Goal: Information Seeking & Learning: Find specific fact

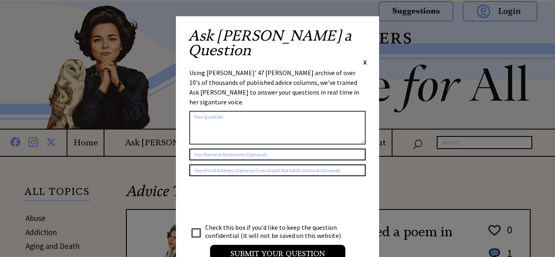
click at [364, 58] on span "X" at bounding box center [365, 62] width 4 height 8
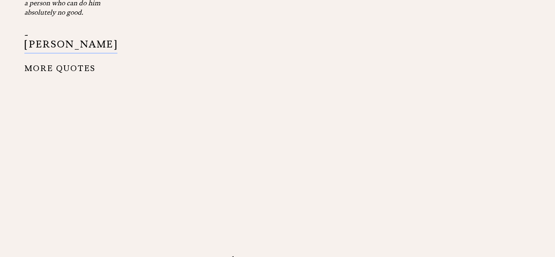
scroll to position [1155, 0]
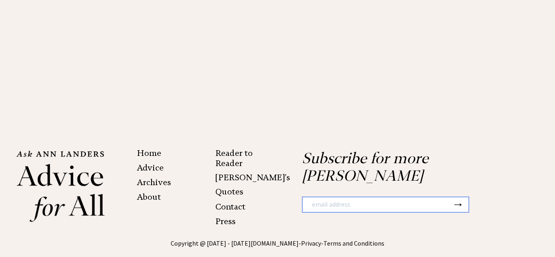
click at [162, 177] on link "Archives" at bounding box center [154, 182] width 34 height 10
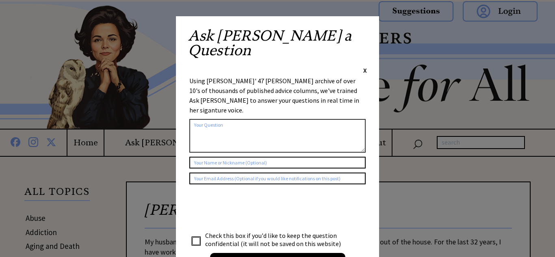
click at [211, 119] on textarea at bounding box center [277, 136] width 176 height 34
click at [260, 119] on textarea "there was a poem about work" at bounding box center [277, 136] width 176 height 34
click at [266, 119] on textarea "there was a poem about work. it" at bounding box center [277, 136] width 176 height 34
click at [273, 253] on input "Submit your Question" at bounding box center [277, 262] width 135 height 18
click at [317, 119] on textarea "there was a poem about work. it said work .work,just work." at bounding box center [277, 136] width 176 height 34
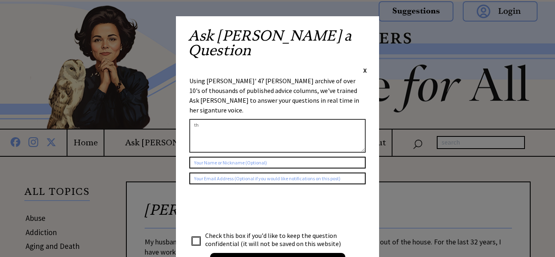
type textarea "t"
click at [365, 66] on span "X" at bounding box center [365, 70] width 4 height 8
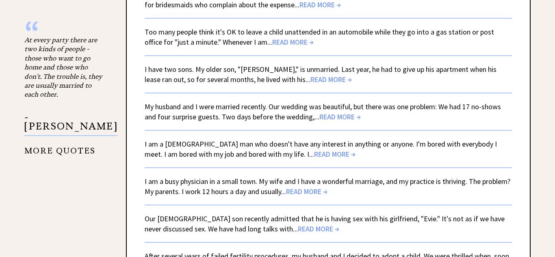
scroll to position [1553, 0]
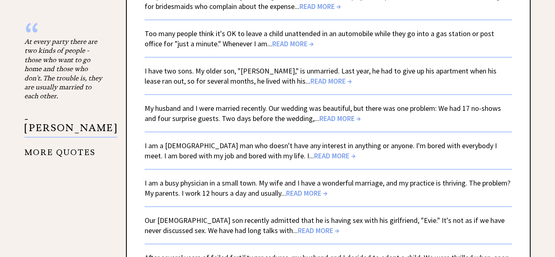
click at [314, 156] on span "READ MORE →" at bounding box center [334, 155] width 41 height 9
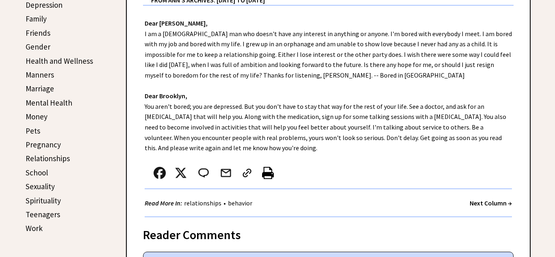
scroll to position [299, 0]
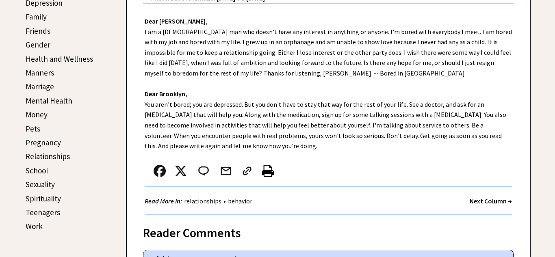
click at [36, 227] on link "Work" at bounding box center [34, 226] width 17 height 10
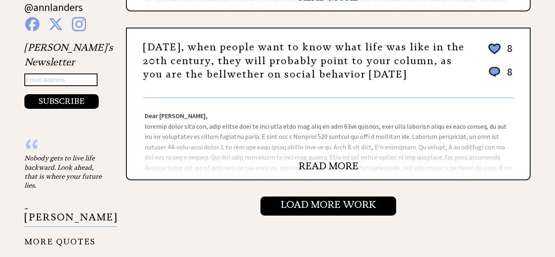
scroll to position [868, 0]
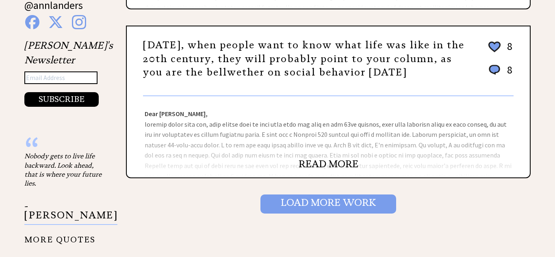
click at [276, 206] on input "Load More Work" at bounding box center [328, 203] width 136 height 19
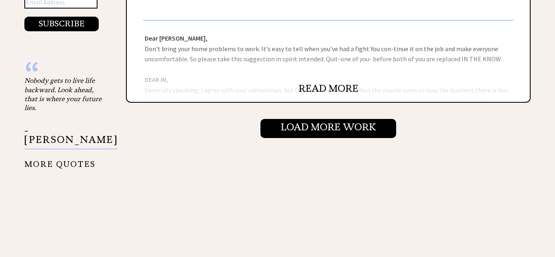
scroll to position [945, 0]
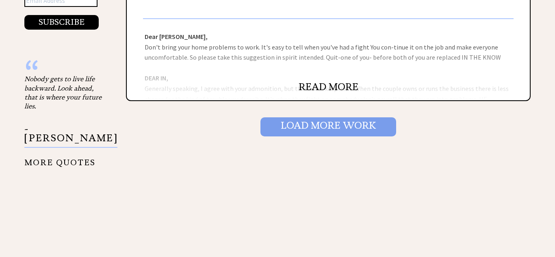
click at [306, 125] on input "Load More Work" at bounding box center [328, 126] width 136 height 19
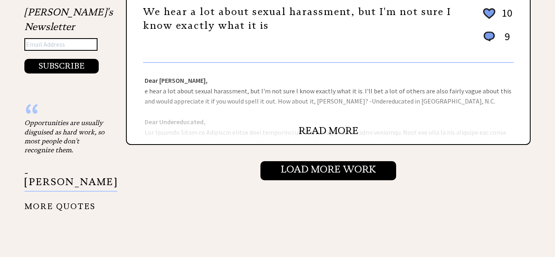
scroll to position [903, 0]
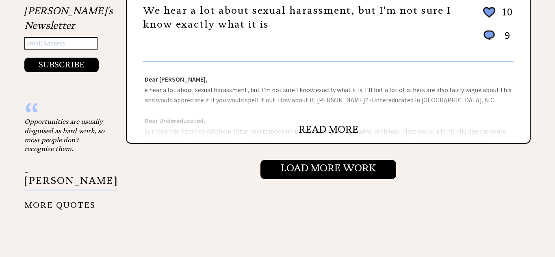
click at [307, 169] on input "Load More Work" at bounding box center [328, 169] width 136 height 19
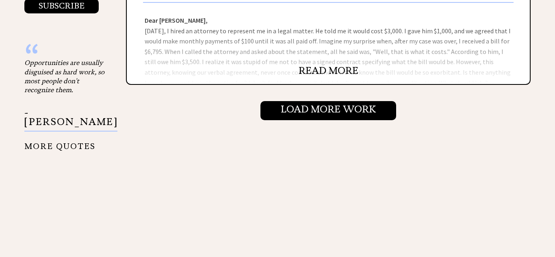
scroll to position [963, 0]
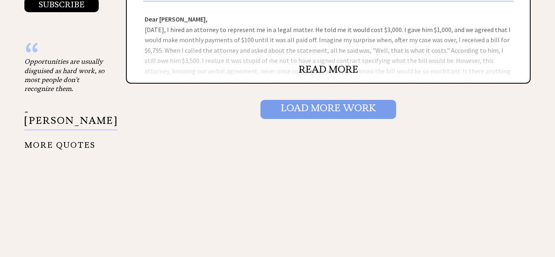
click at [311, 114] on input "Load More Work" at bounding box center [328, 109] width 136 height 19
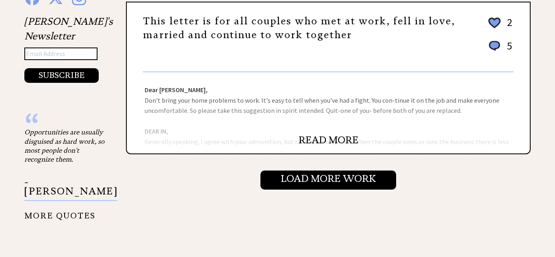
scroll to position [894, 0]
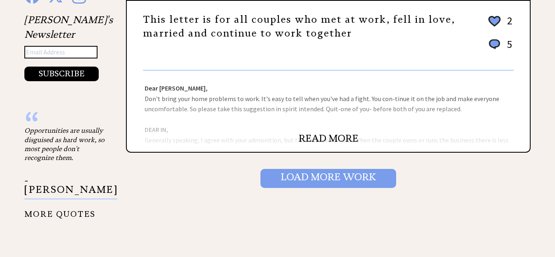
click at [301, 176] on input "Load More Work" at bounding box center [328, 178] width 136 height 19
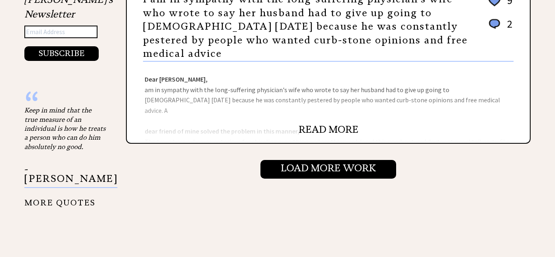
scroll to position [914, 0]
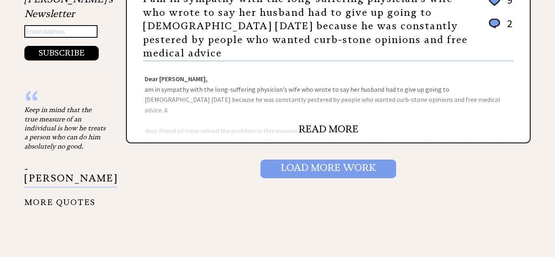
click at [300, 160] on input "Load More Work" at bounding box center [328, 169] width 136 height 19
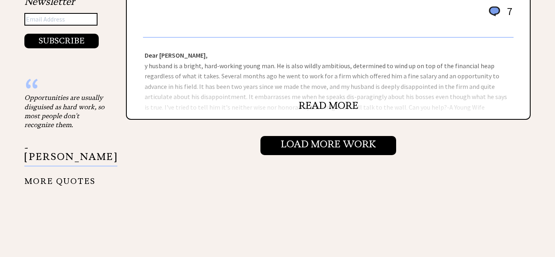
scroll to position [925, 0]
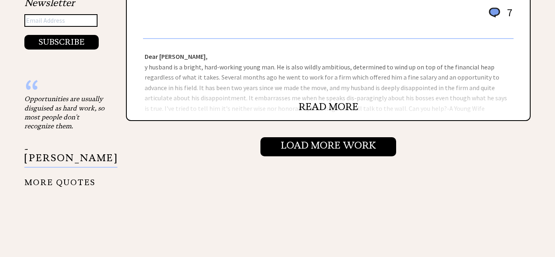
click at [80, 171] on link "MORE QUOTES" at bounding box center [59, 179] width 71 height 16
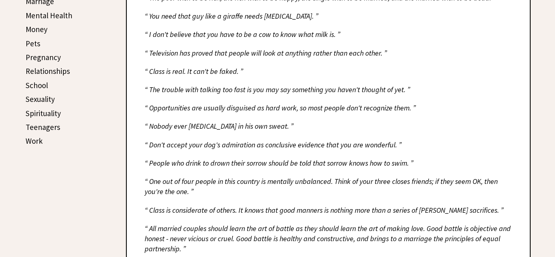
scroll to position [387, 0]
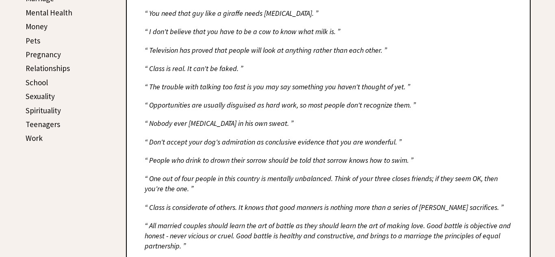
click at [120, 164] on div "Quotes from Ann “ Love is friendship that has caught fire. It is quiet understa…" at bounding box center [318, 187] width 425 height 810
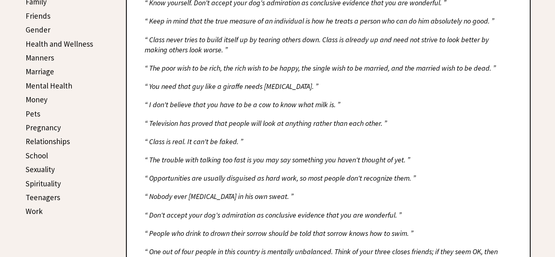
scroll to position [325, 0]
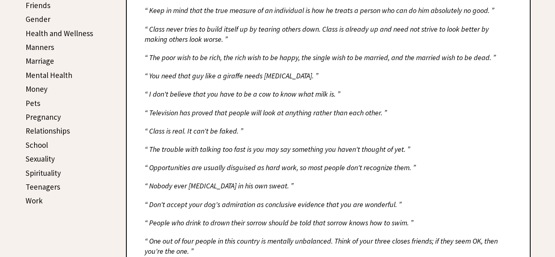
click at [47, 159] on link "Sexuality" at bounding box center [40, 159] width 29 height 10
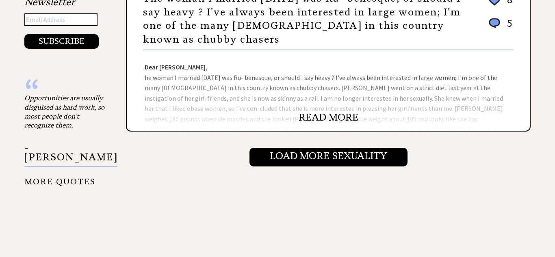
scroll to position [934, 0]
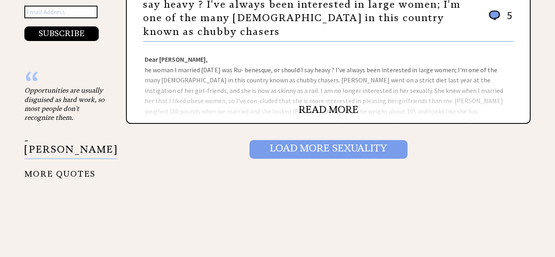
click at [257, 149] on input "Load More Sexuality" at bounding box center [328, 149] width 158 height 19
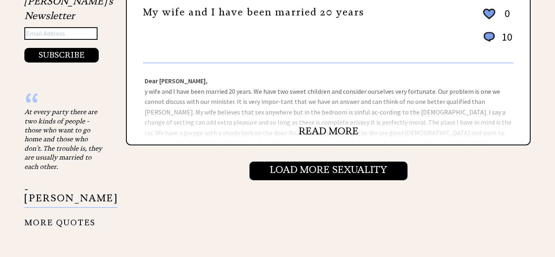
scroll to position [914, 0]
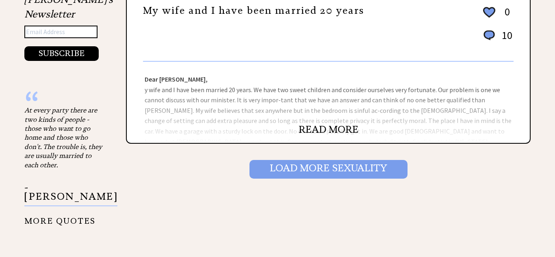
click at [279, 167] on input "Load More Sexuality" at bounding box center [328, 169] width 158 height 19
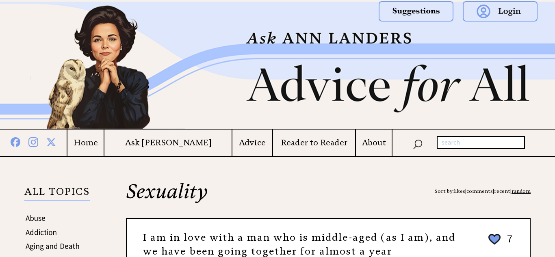
click at [279, 167] on div at bounding box center [318, 163] width 425 height 12
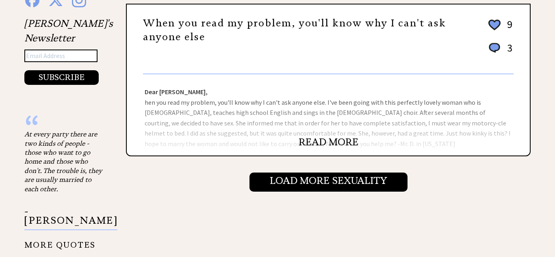
scroll to position [893, 0]
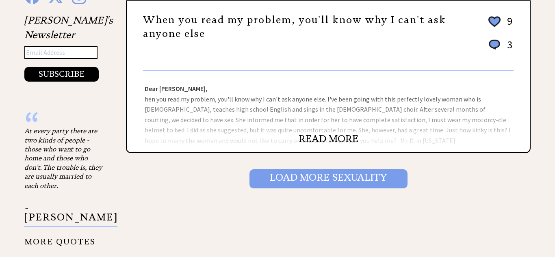
click at [281, 173] on input "Load More Sexuality" at bounding box center [328, 178] width 158 height 19
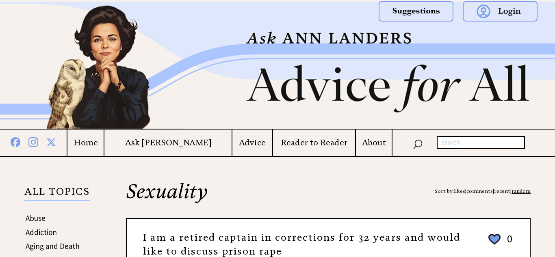
click at [444, 142] on input "text" at bounding box center [480, 142] width 88 height 13
type input "poem about work"
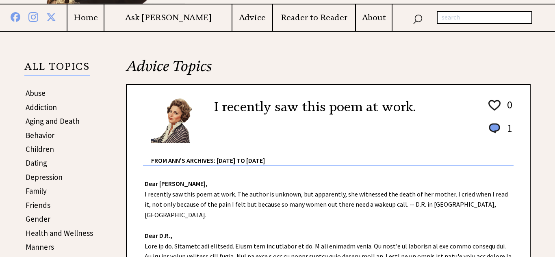
scroll to position [125, 0]
click at [443, 20] on input "text" at bounding box center [483, 17] width 95 height 13
type input "poem about work"
